Goal: Entertainment & Leisure: Consume media (video, audio)

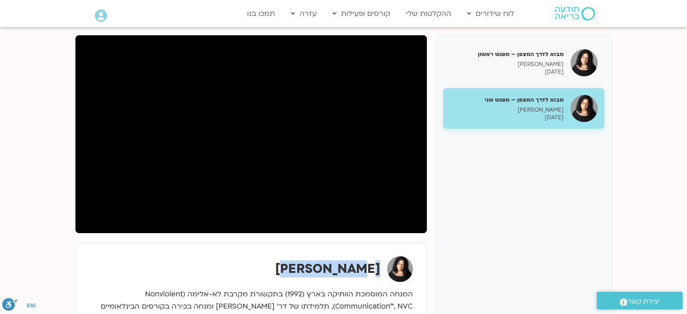
drag, startPoint x: 304, startPoint y: 264, endPoint x: 378, endPoint y: 267, distance: 73.7
click at [378, 267] on div "[PERSON_NAME]" at bounding box center [251, 269] width 324 height 26
copy strong "[PERSON_NAME]"
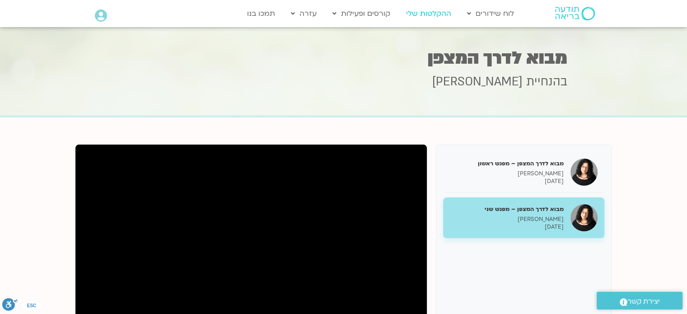
click at [427, 16] on link "ההקלטות שלי" at bounding box center [429, 13] width 54 height 17
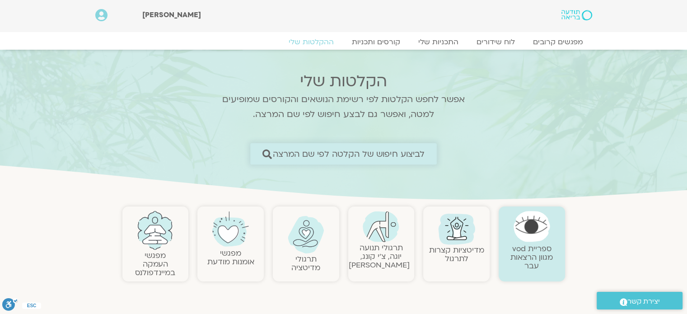
click at [321, 151] on span "לביצוע חיפוש של הקלטה לפי שם המרצה" at bounding box center [349, 153] width 152 height 9
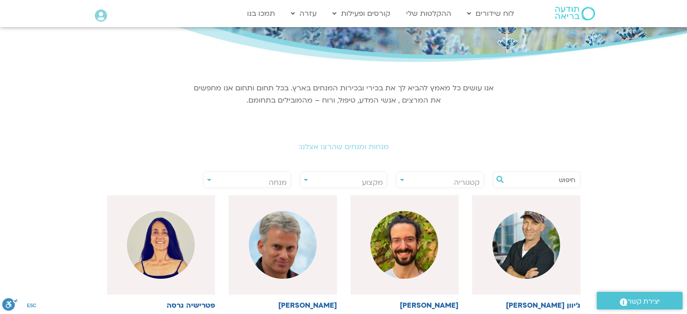
click at [524, 180] on input "text" at bounding box center [541, 179] width 69 height 15
paste input "[PERSON_NAME]"
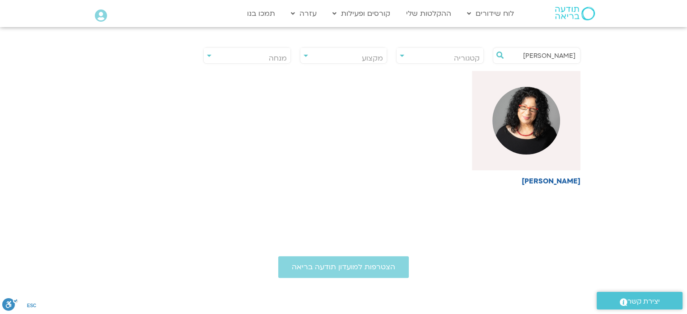
scroll to position [215, 0]
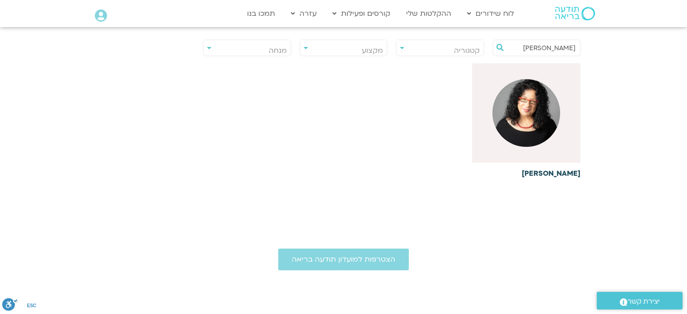
type input "[PERSON_NAME]"
click at [564, 113] on div at bounding box center [526, 112] width 108 height 99
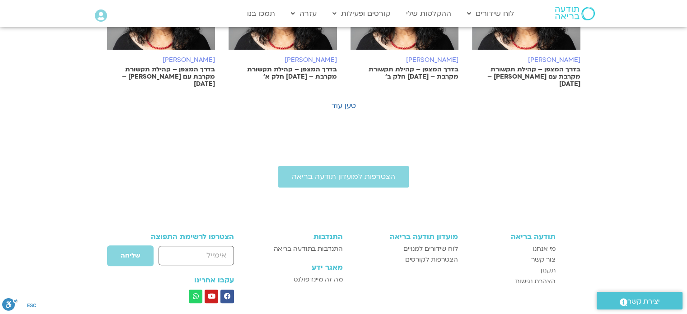
scroll to position [728, 0]
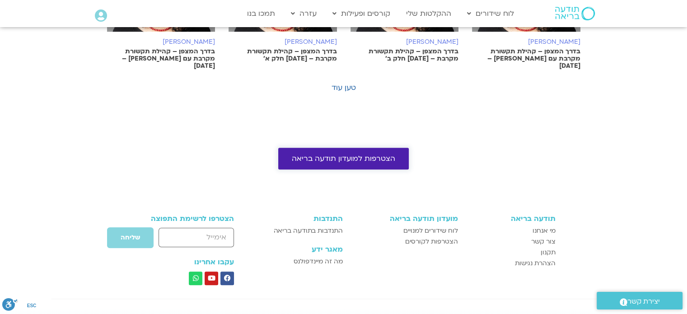
click at [359, 155] on span "הצטרפות למועדון תודעה בריאה" at bounding box center [343, 159] width 103 height 8
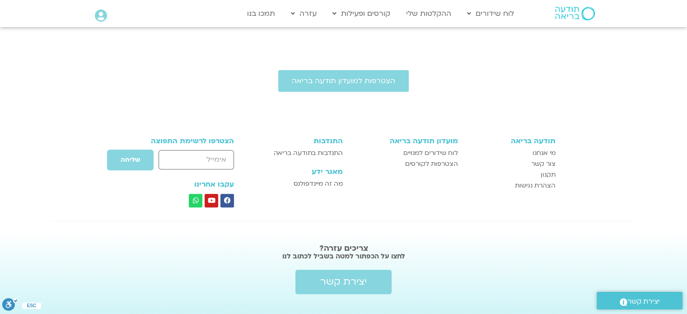
scroll to position [728, 0]
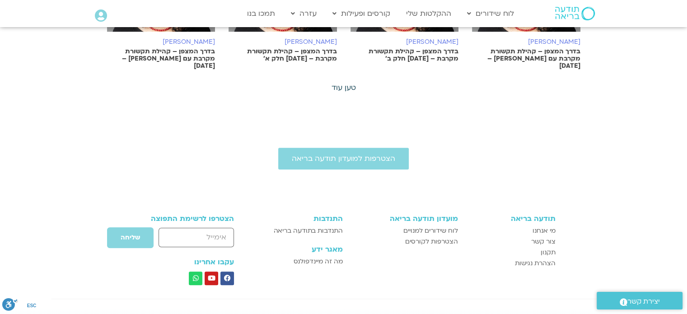
click at [337, 83] on link "טען עוד" at bounding box center [344, 88] width 24 height 10
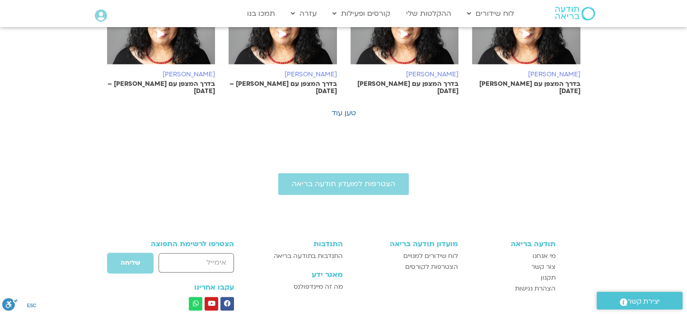
scroll to position [1126, 0]
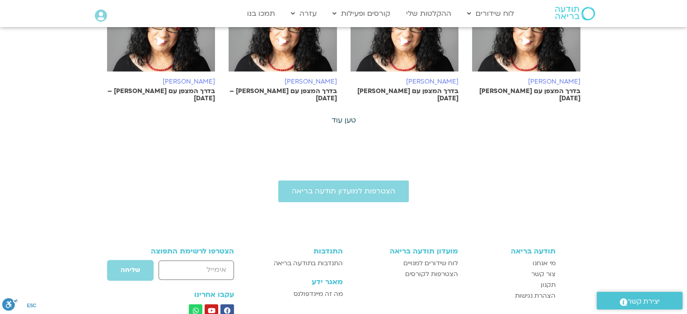
click at [344, 115] on link "טען עוד" at bounding box center [344, 120] width 24 height 10
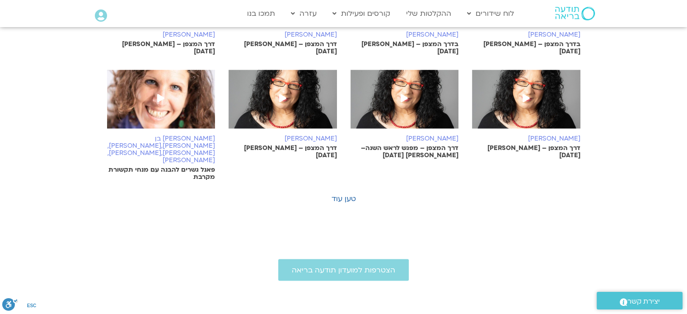
scroll to position [1485, 0]
click at [345, 193] on link "טען עוד" at bounding box center [344, 198] width 24 height 10
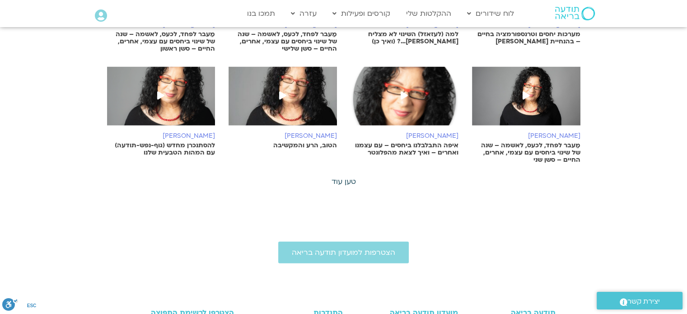
scroll to position [1933, 0]
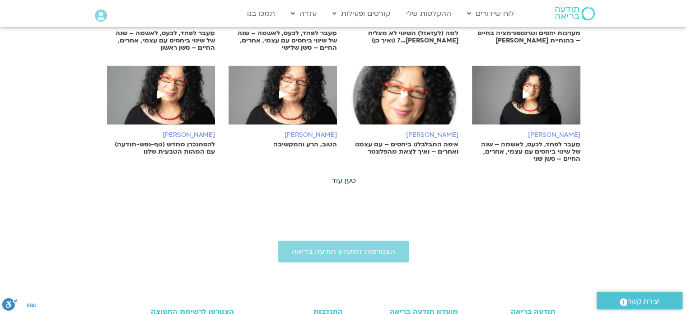
click at [344, 176] on link "טען עוד" at bounding box center [344, 181] width 24 height 10
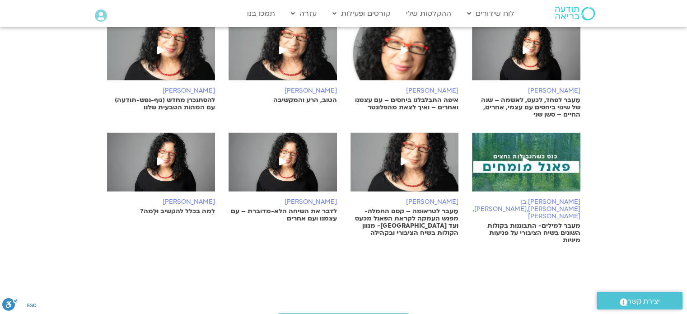
scroll to position [1977, 0]
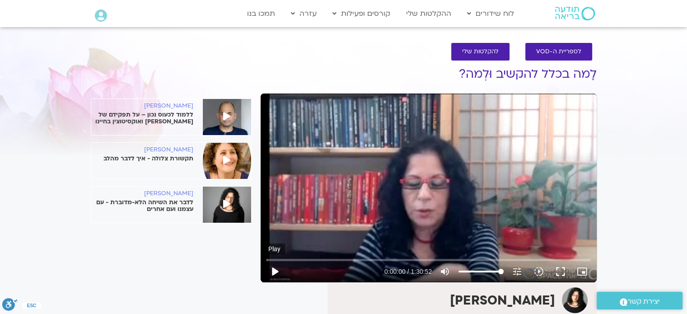
click at [278, 271] on button "play_arrow" at bounding box center [275, 272] width 22 height 22
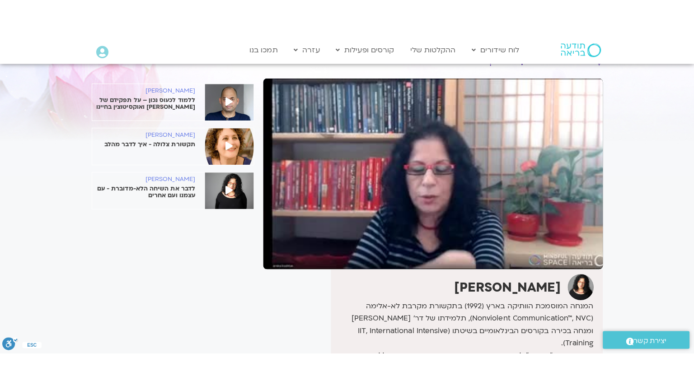
scroll to position [36, 0]
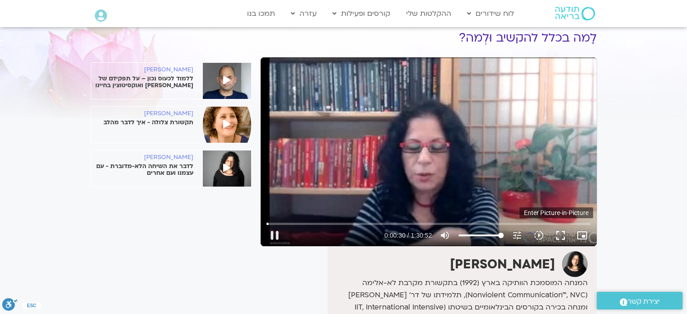
type input "30.505737"
click at [584, 236] on icon "picture_in_picture_alt" at bounding box center [582, 235] width 11 height 11
click at [559, 235] on button "fullscreen" at bounding box center [561, 236] width 22 height 22
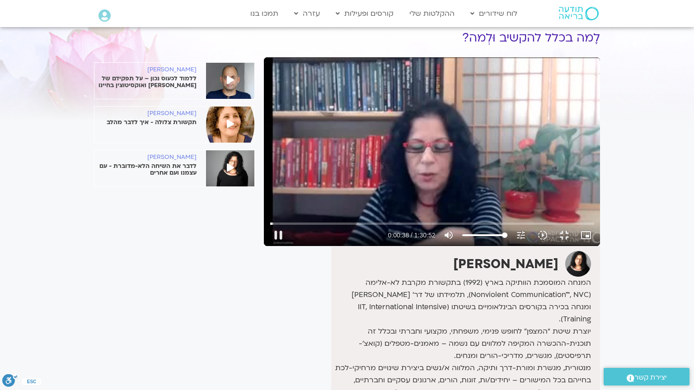
type input "38.63016"
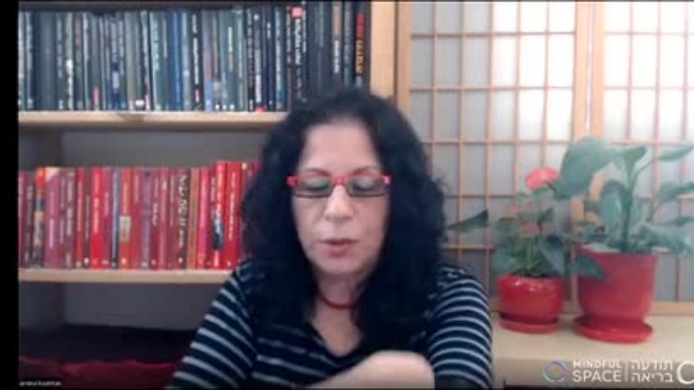
click at [644, 314] on button "fullscreen_exit" at bounding box center [655, 380] width 22 height 22
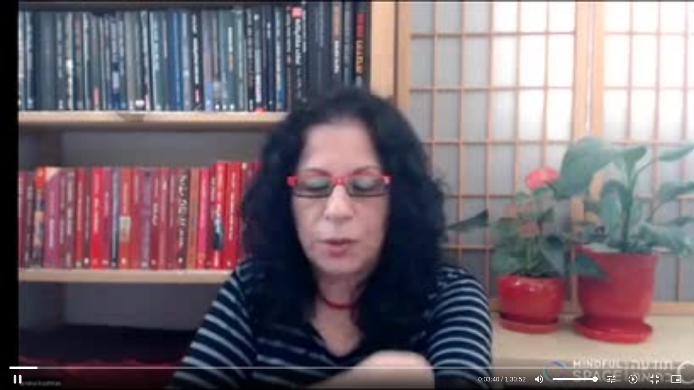
click at [399, 170] on div "Skip Ad 1:21:13 pause 0:03:40 / 1:30:52 volume_up Mute tune Resolution Auto 250…" at bounding box center [347, 195] width 694 height 390
type input "221.096971"
